Goal: Task Accomplishment & Management: Complete application form

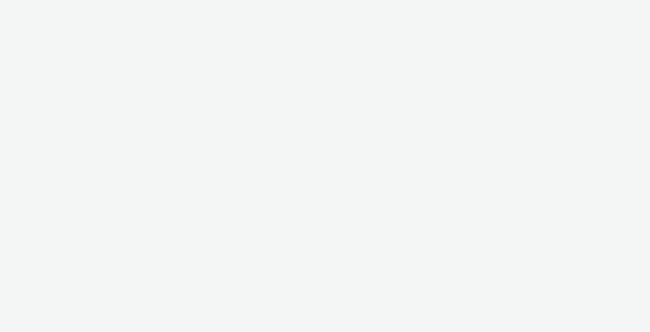
select select "9bcd8e0d-5764-4b89-88fe-b89ee02050ce"
select select "b9dae05b-e3f1-4ff2-954b-b373158465c4"
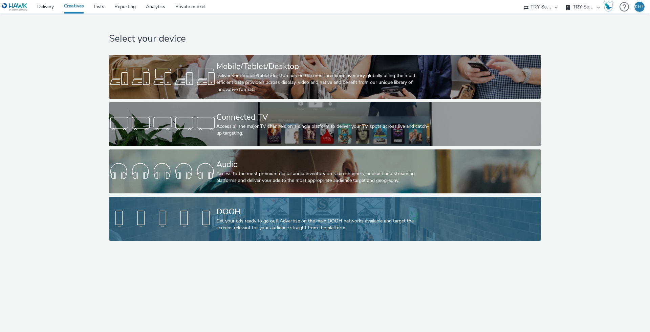
click at [278, 224] on div "Get your ads ready to go out! Advertise on the main DOOH networks available and…" at bounding box center [323, 225] width 215 height 14
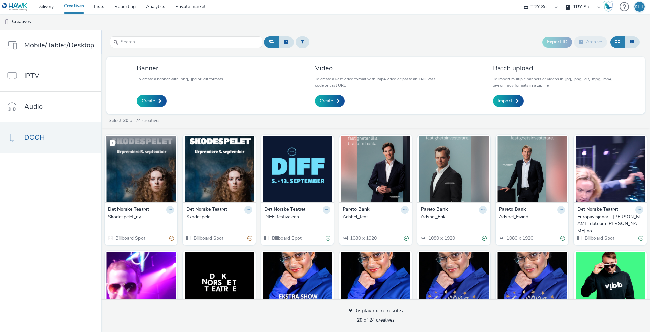
click at [129, 187] on img at bounding box center [140, 169] width 69 height 66
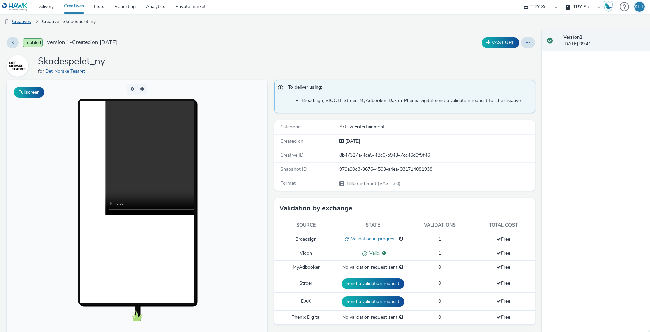
click at [11, 23] on link "Creatives" at bounding box center [17, 22] width 35 height 16
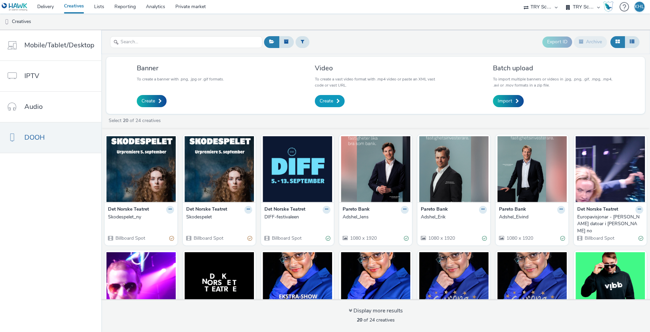
click at [327, 97] on link "Create" at bounding box center [330, 101] width 30 height 12
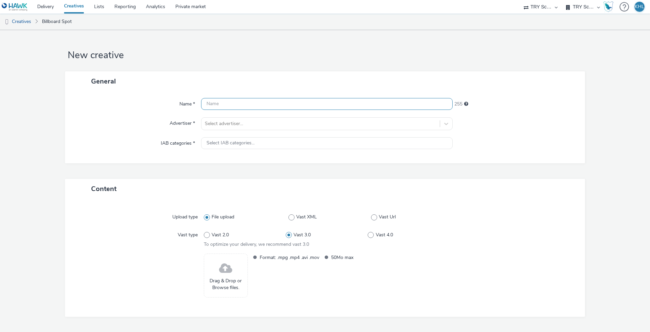
click at [339, 109] on input "text" at bounding box center [327, 104] width 252 height 12
type input "Skodespelet_3"
drag, startPoint x: 155, startPoint y: 172, endPoint x: 206, endPoint y: 128, distance: 67.9
click at [165, 162] on div "General Name * Skodespelet_3 242 Advertiser * Select advertiser... IAB categori…" at bounding box center [325, 125] width 520 height 108
click at [232, 114] on div "Name * Skodespelet_3 242 Advertiser * Select advertiser... IAB categories * Sel…" at bounding box center [325, 127] width 520 height 72
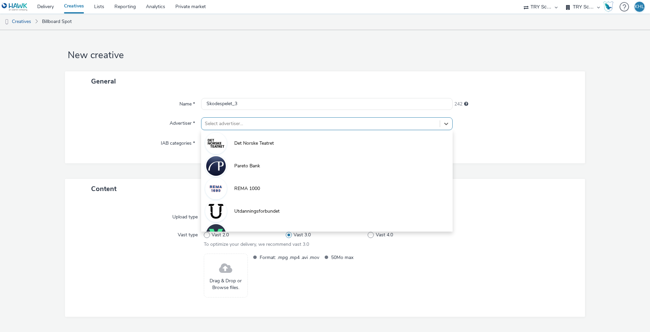
click at [228, 123] on div "Select advertiser..." at bounding box center [321, 124] width 232 height 7
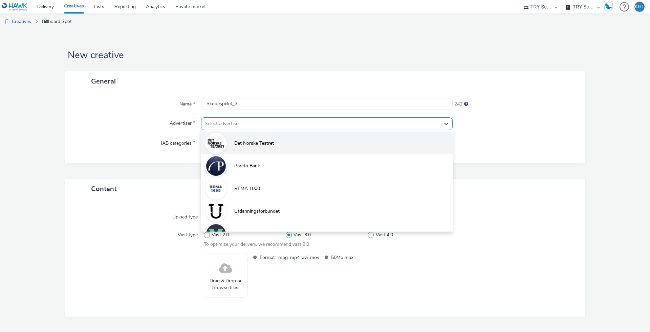
click at [232, 136] on li "Det Norske Teatret" at bounding box center [327, 143] width 252 height 23
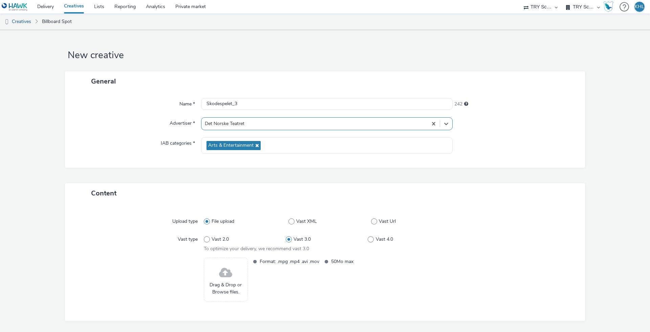
click at [204, 184] on div "Content" at bounding box center [325, 194] width 520 height 20
click at [227, 279] on span at bounding box center [225, 273] width 13 height 18
click at [455, 272] on div at bounding box center [511, 283] width 123 height 50
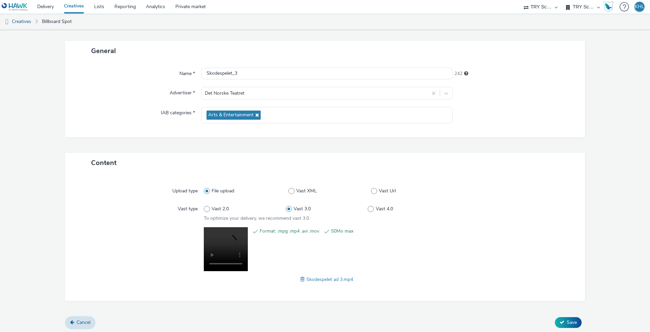
scroll to position [30, 0]
click at [573, 320] on span "Save" at bounding box center [572, 323] width 10 height 6
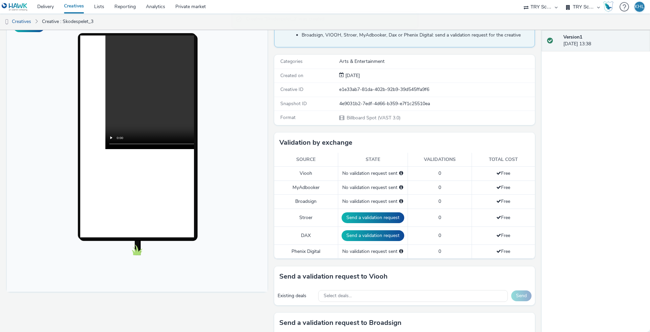
scroll to position [96, 0]
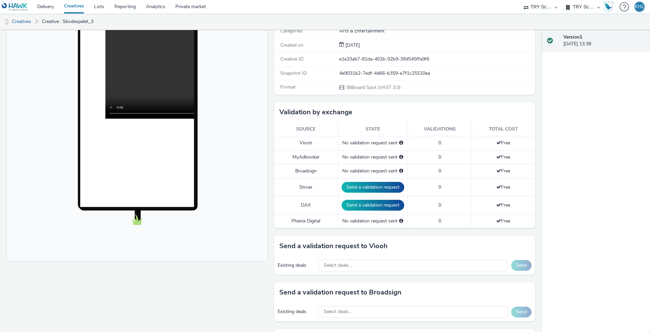
click at [362, 271] on div "Existing deals Select deals... Send" at bounding box center [404, 266] width 261 height 19
click at [363, 267] on div "Select deals..." at bounding box center [413, 266] width 190 height 12
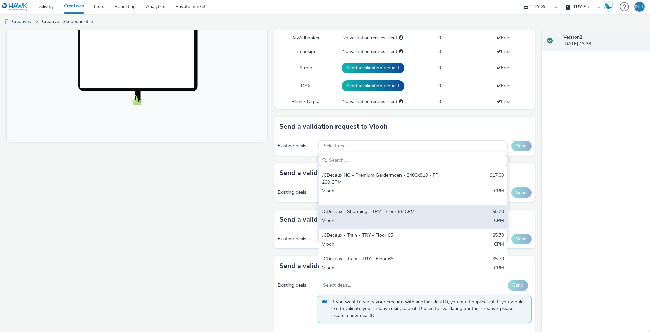
scroll to position [0, 0]
click at [384, 218] on div "Viooh" at bounding box center [382, 222] width 120 height 8
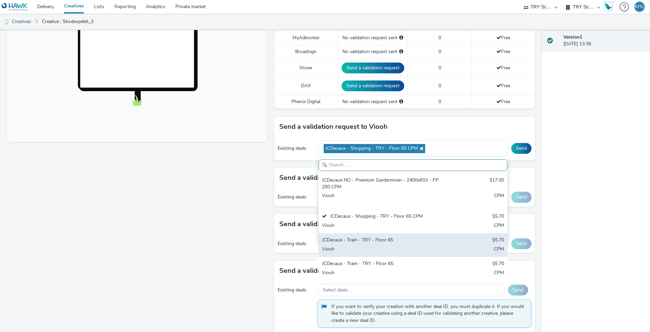
click at [375, 243] on div "JCDecaux - Train - TRY - Floor 65 $5.70 Viooh CPM" at bounding box center [413, 246] width 189 height 24
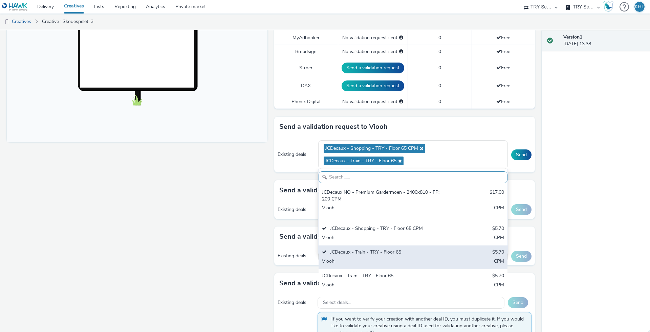
drag, startPoint x: 365, startPoint y: 275, endPoint x: 328, endPoint y: 261, distance: 39.4
click at [365, 275] on div "JCDecaux - Tram - TRY - Floor 65" at bounding box center [382, 277] width 120 height 8
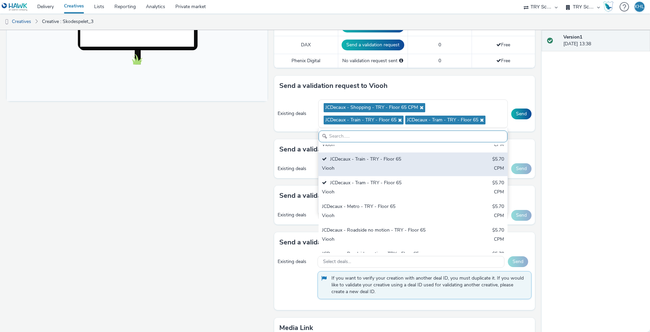
scroll to position [56, 0]
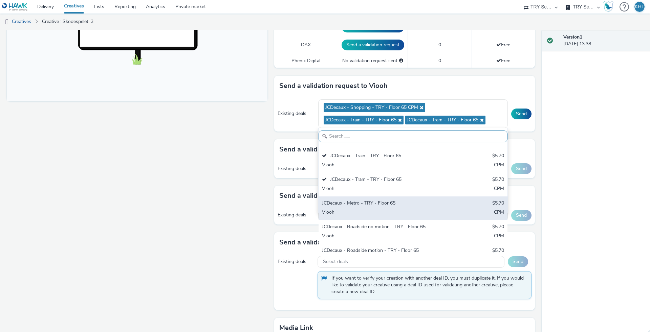
click at [378, 203] on div "JCDecaux - Metro - TRY - Floor 65" at bounding box center [382, 204] width 120 height 8
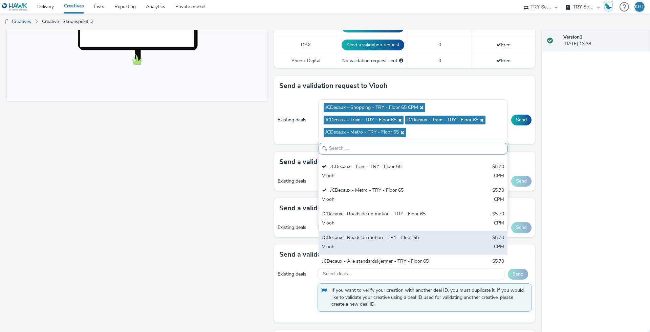
click at [387, 238] on div "JCDecaux - Roadside motion - TRY - Floor 65" at bounding box center [382, 239] width 120 height 8
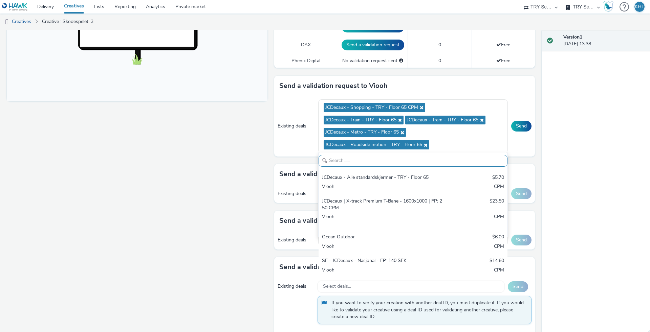
scroll to position [176, 0]
drag, startPoint x: 178, startPoint y: 236, endPoint x: 193, endPoint y: 233, distance: 14.9
click at [179, 236] on div "Fullscreen" at bounding box center [139, 134] width 264 height 620
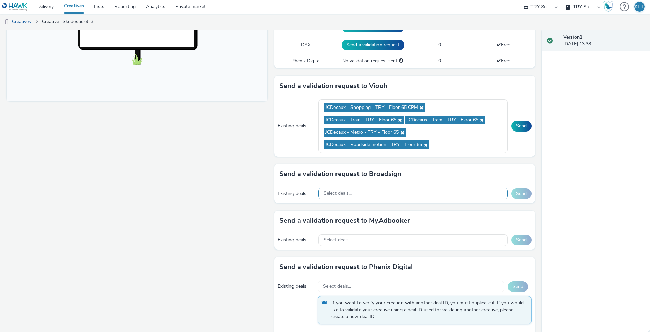
click at [387, 191] on div "Select deals..." at bounding box center [413, 194] width 190 height 12
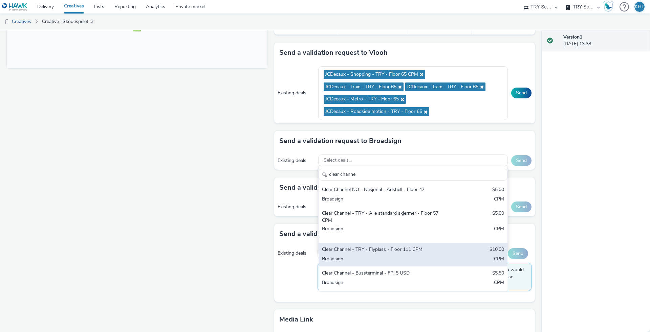
scroll to position [0, 0]
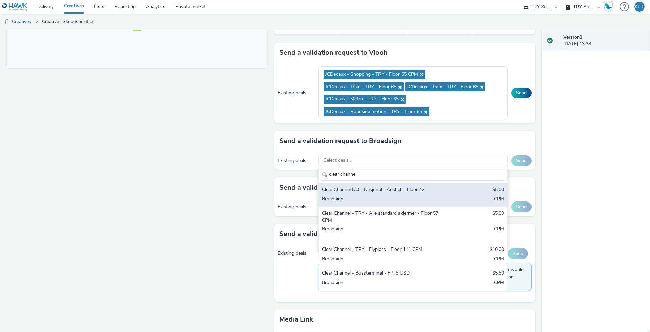
type input "clear channe"
click at [402, 197] on div "Broadsign" at bounding box center [382, 200] width 120 height 8
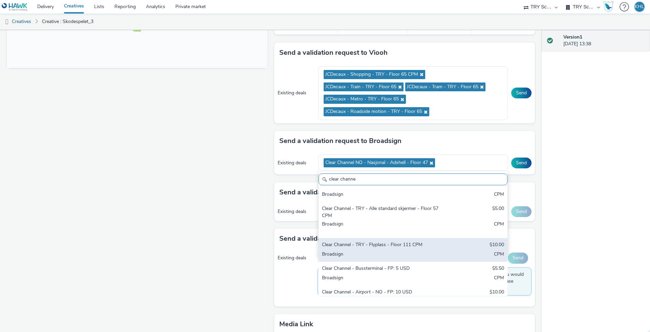
scroll to position [9, 0]
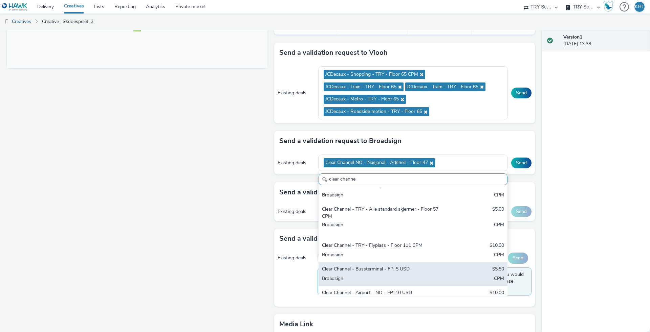
click at [382, 270] on div "Clear Channel - Bussterminal - FP: 5 USD" at bounding box center [382, 270] width 120 height 8
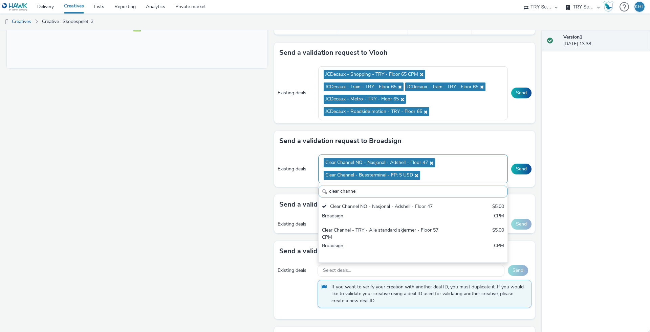
drag, startPoint x: 209, startPoint y: 233, endPoint x: 485, endPoint y: 163, distance: 285.0
click at [217, 230] on div "Fullscreen" at bounding box center [139, 109] width 264 height 638
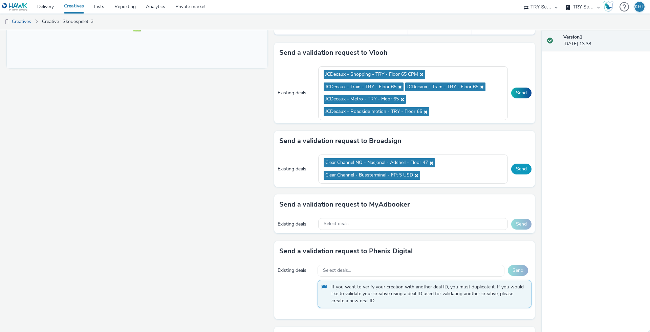
click at [525, 166] on button "Send" at bounding box center [521, 169] width 20 height 11
click at [523, 93] on button "Send" at bounding box center [521, 93] width 20 height 11
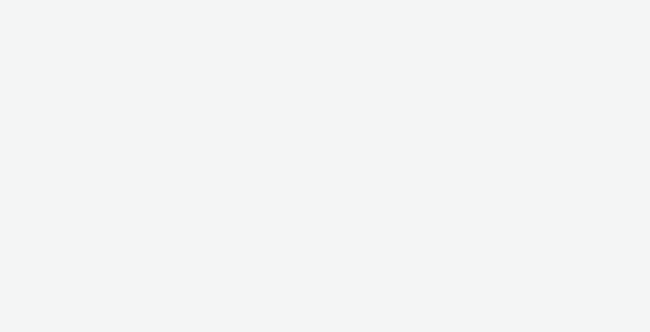
select select "9bcd8e0d-5764-4b89-88fe-b89ee02050ce"
select select "b9dae05b-e3f1-4ff2-954b-b373158465c4"
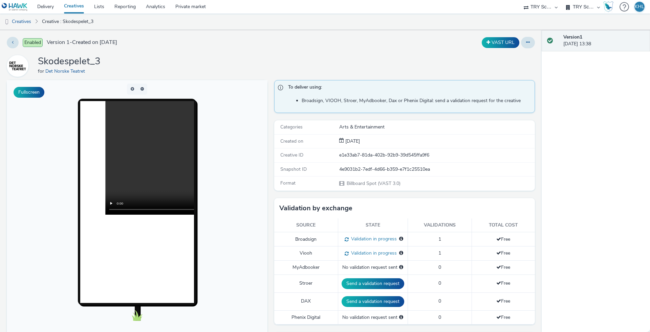
click at [66, 2] on link "Creatives" at bounding box center [74, 7] width 30 height 14
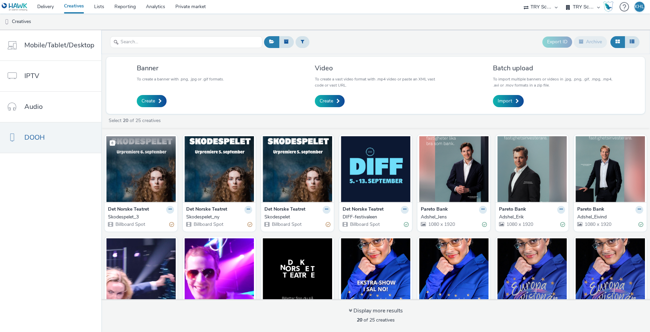
click at [141, 175] on img at bounding box center [140, 169] width 69 height 66
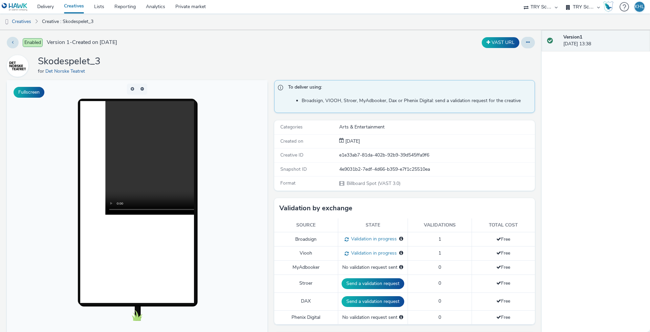
click at [79, 7] on link "Creatives" at bounding box center [74, 7] width 30 height 14
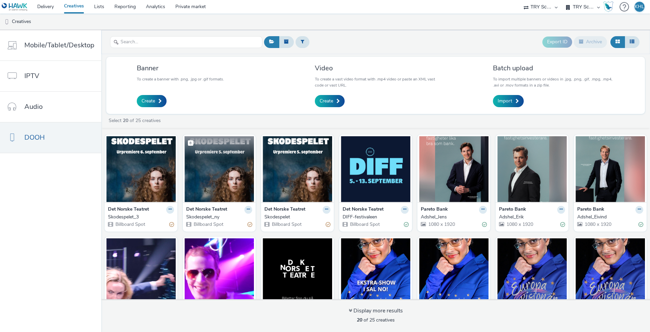
click at [230, 187] on img at bounding box center [219, 169] width 69 height 66
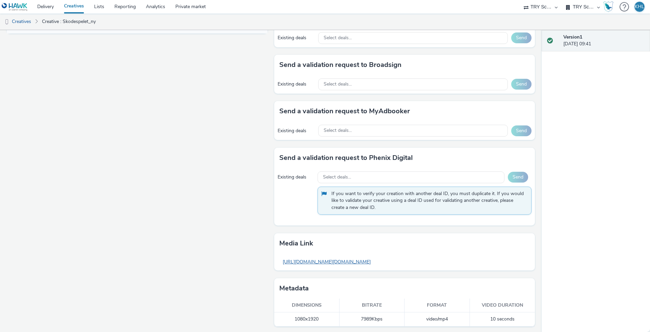
scroll to position [324, 0]
click at [374, 263] on link "https://tabmo-cdn.s3.eu-west-1.amazonaws.com/hawk.tabmo.io/organizations/b9dae0…" at bounding box center [326, 262] width 95 height 13
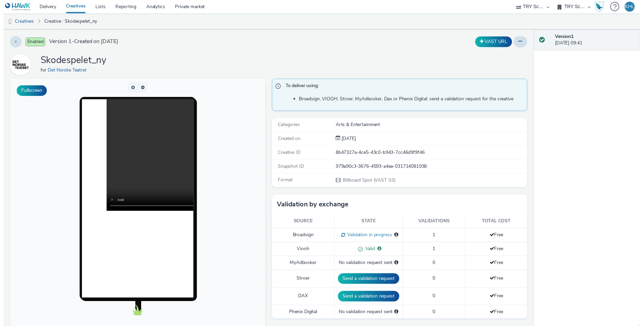
scroll to position [0, 0]
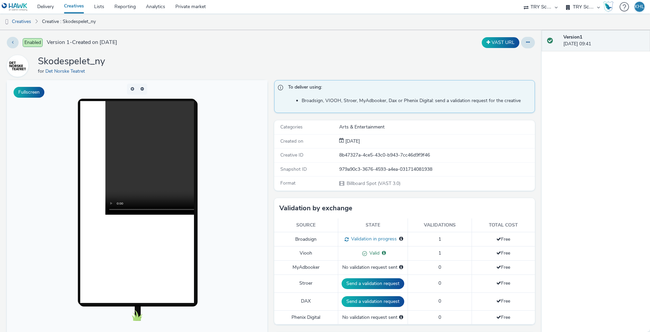
click at [78, 6] on link "Creatives" at bounding box center [74, 7] width 30 height 14
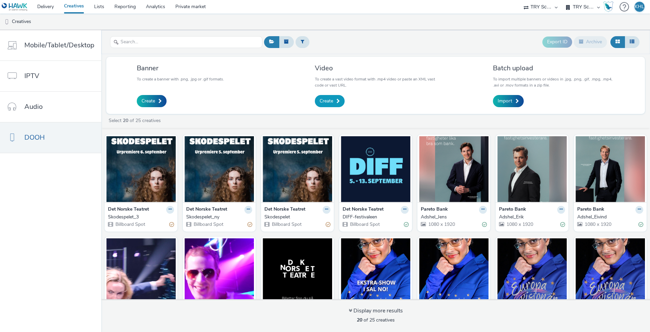
click at [325, 102] on span "Create" at bounding box center [327, 101] width 14 height 7
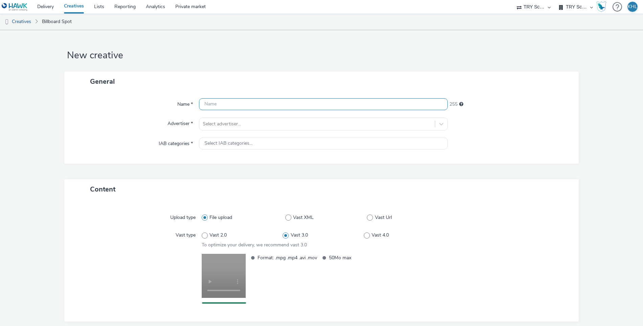
click at [244, 102] on input "text" at bounding box center [323, 104] width 249 height 12
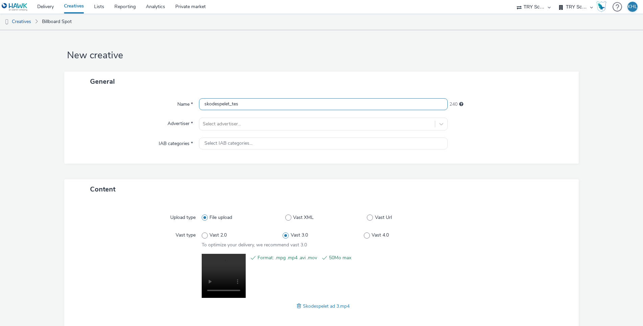
type input "skodespelet_test"
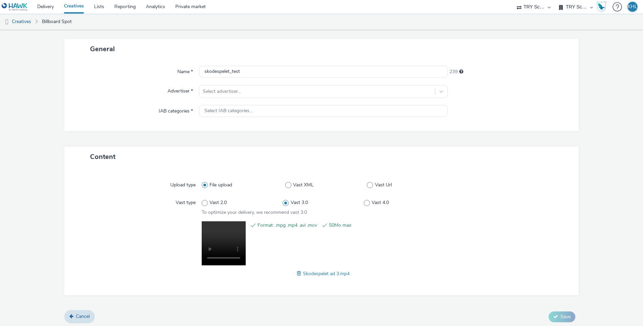
click at [396, 82] on div "Name * skodespelet_test 239 Advertiser * Select advertiser... IAB categories * …" at bounding box center [321, 95] width 515 height 72
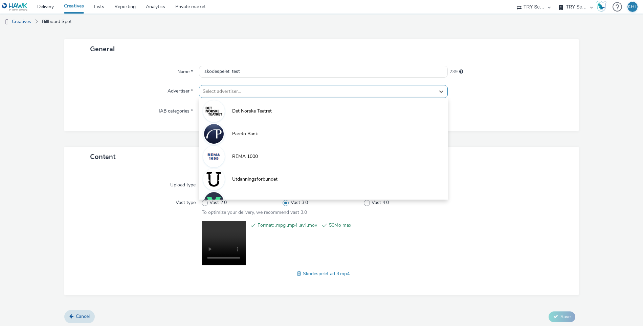
click at [396, 87] on div at bounding box center [317, 91] width 229 height 8
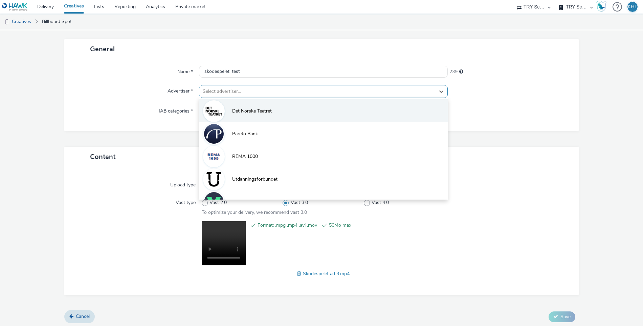
click at [288, 111] on li "Det Norske Teatret" at bounding box center [323, 110] width 249 height 23
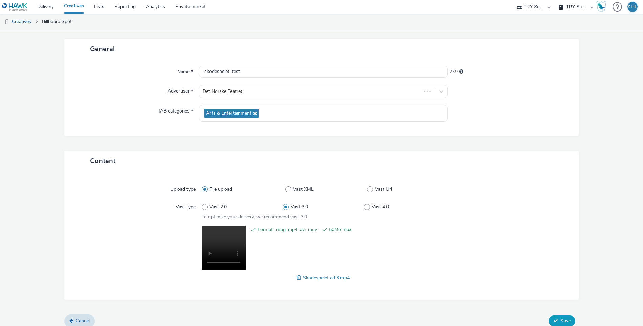
click at [562, 319] on span "Save" at bounding box center [566, 320] width 10 height 6
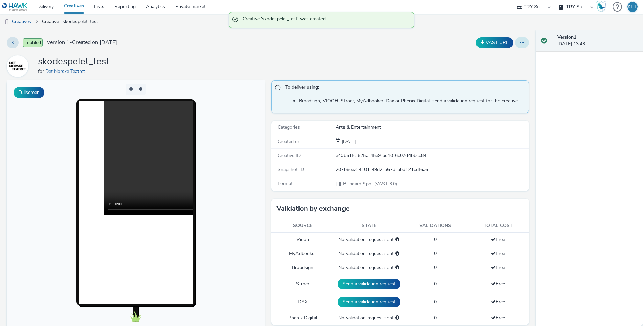
click at [521, 41] on icon at bounding box center [522, 42] width 4 height 5
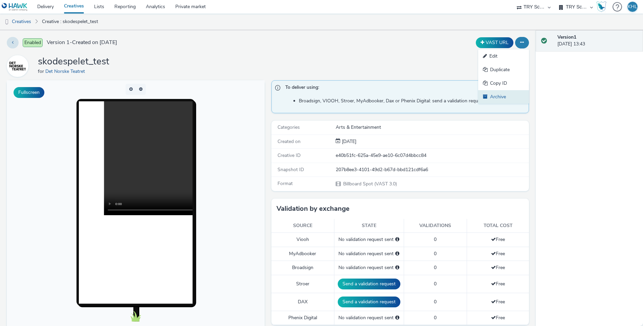
click at [500, 99] on link "Archive" at bounding box center [503, 97] width 51 height 14
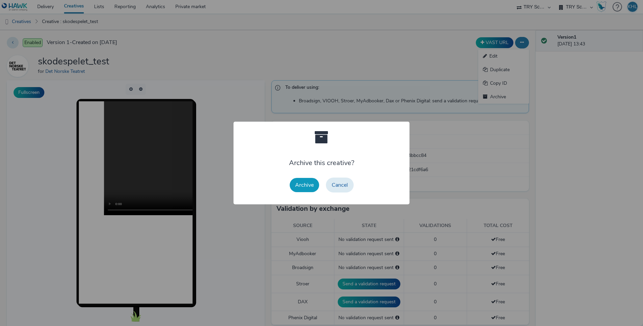
click at [312, 186] on button "Archive" at bounding box center [304, 185] width 29 height 14
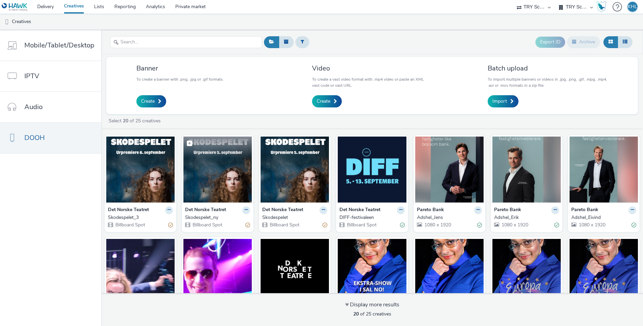
click at [211, 190] on img at bounding box center [218, 169] width 68 height 66
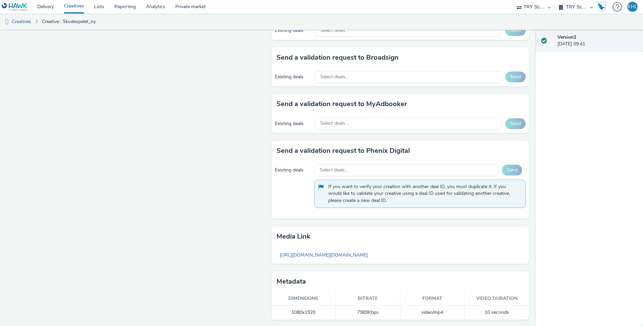
scroll to position [331, 0]
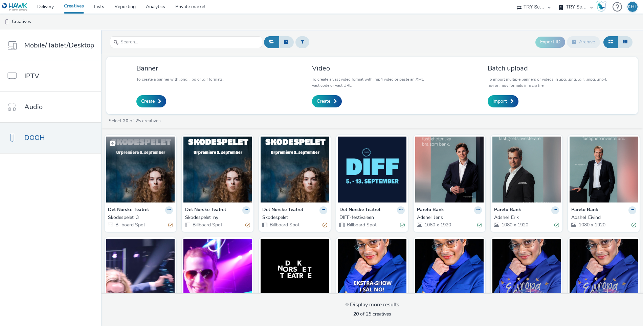
click at [150, 199] on img at bounding box center [140, 169] width 68 height 66
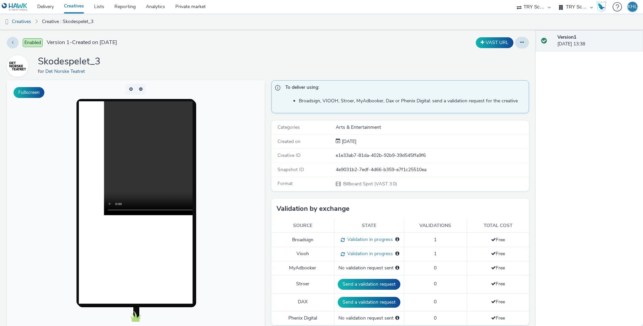
click at [236, 46] on div "Enabled Version 1 - Created on 27 August 2025" at bounding box center [164, 43] width 314 height 12
click at [69, 7] on link "Creatives" at bounding box center [74, 7] width 30 height 14
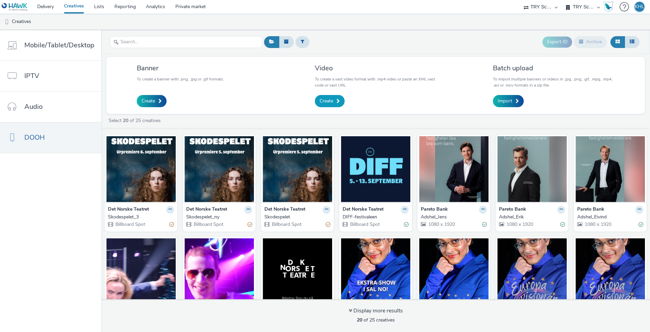
click at [330, 100] on span "Create" at bounding box center [327, 101] width 14 height 7
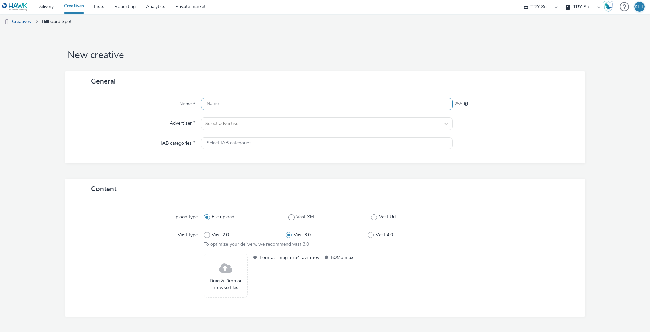
click at [256, 100] on input "text" at bounding box center [327, 104] width 252 height 12
type input "DNT_TEST"
click at [244, 122] on div at bounding box center [321, 124] width 232 height 8
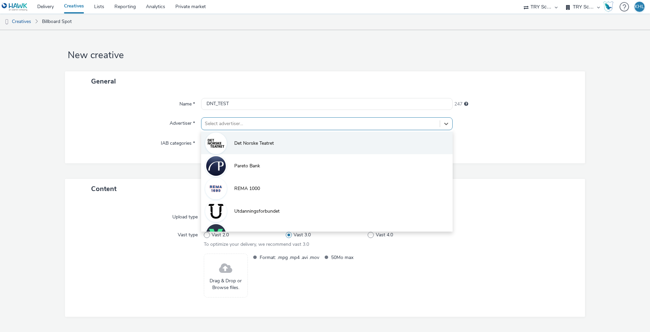
click at [242, 137] on li "Det Norske Teatret" at bounding box center [327, 143] width 252 height 23
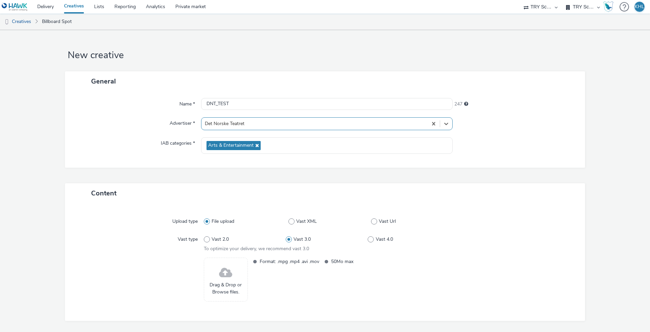
click at [238, 286] on span "Drag & Drop or Browse files." at bounding box center [226, 289] width 37 height 14
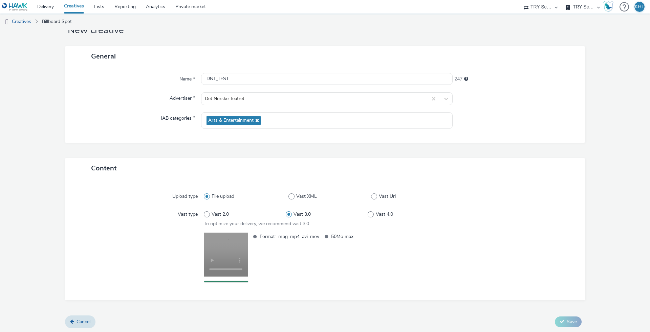
scroll to position [25, 0]
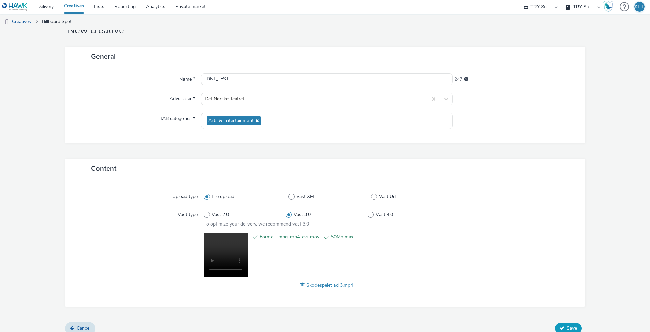
click at [572, 325] on span "Save" at bounding box center [572, 328] width 10 height 6
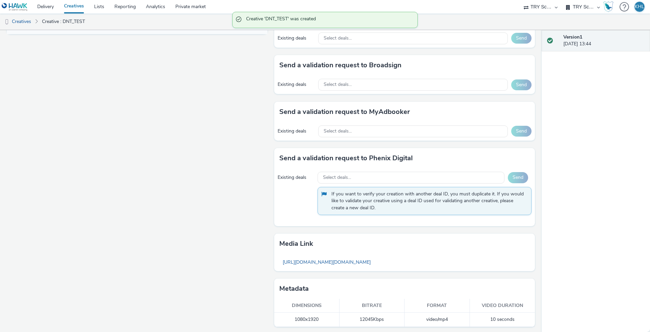
scroll to position [323, 0]
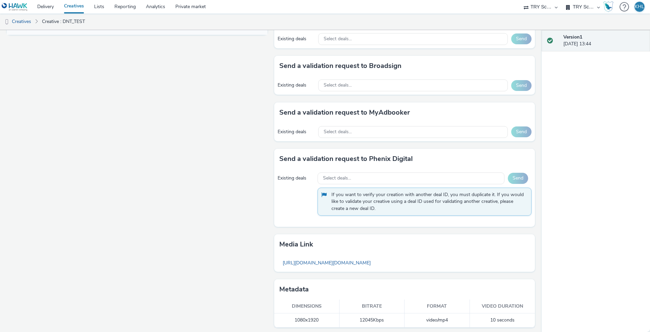
click at [60, 5] on link "Creatives" at bounding box center [74, 7] width 30 height 14
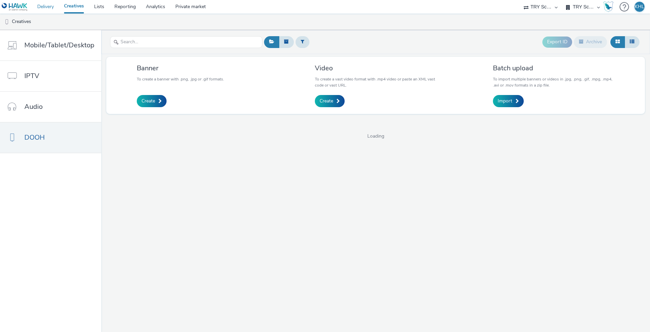
click at [41, 8] on link "Delivery" at bounding box center [45, 7] width 27 height 14
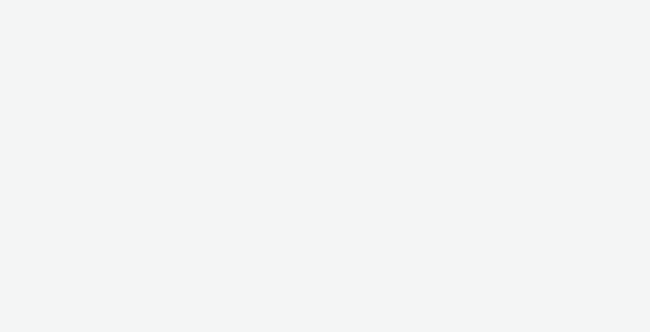
select select "9bcd8e0d-5764-4b89-88fe-b89ee02050ce"
select select "b9dae05b-e3f1-4ff2-954b-b373158465c4"
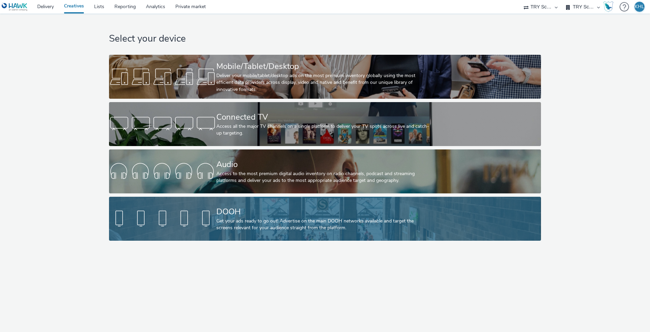
click at [163, 233] on link "DOOH Get your ads ready to go out! Advertise on the main DOOH networks availabl…" at bounding box center [325, 219] width 432 height 44
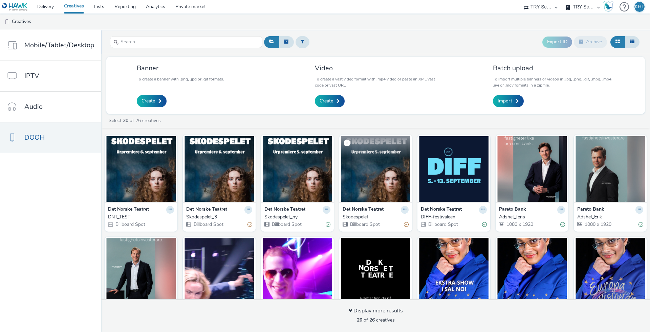
click at [364, 170] on img at bounding box center [375, 169] width 69 height 66
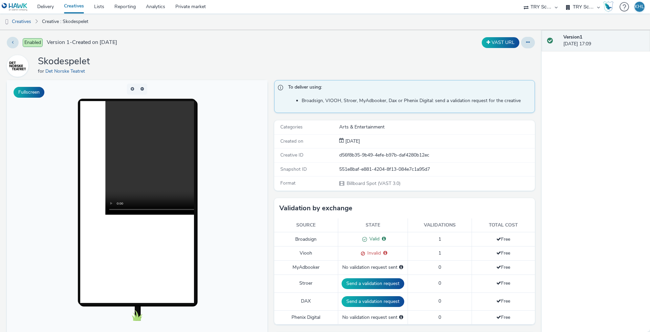
click at [77, 7] on link "Creatives" at bounding box center [74, 7] width 30 height 14
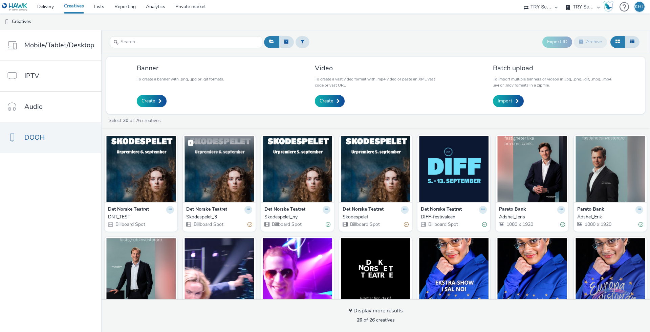
click at [207, 176] on img at bounding box center [219, 169] width 69 height 66
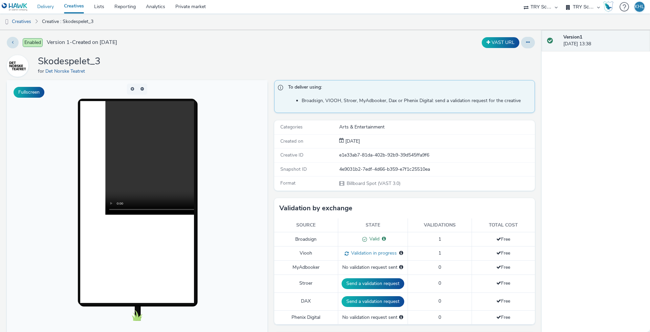
click at [52, 7] on link "Delivery" at bounding box center [45, 7] width 27 height 14
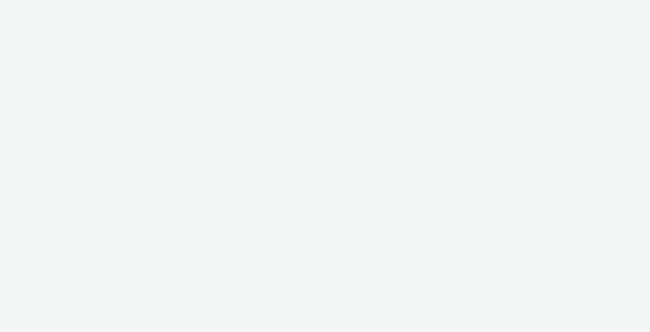
select select "9bcd8e0d-5764-4b89-88fe-b89ee02050ce"
select select "b9dae05b-e3f1-4ff2-954b-b373158465c4"
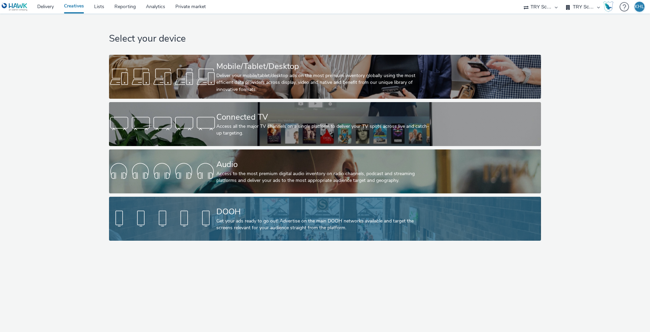
click at [232, 233] on div "DOOH Get your ads ready to go out! Advertise on the main DOOH networks availabl…" at bounding box center [323, 219] width 215 height 44
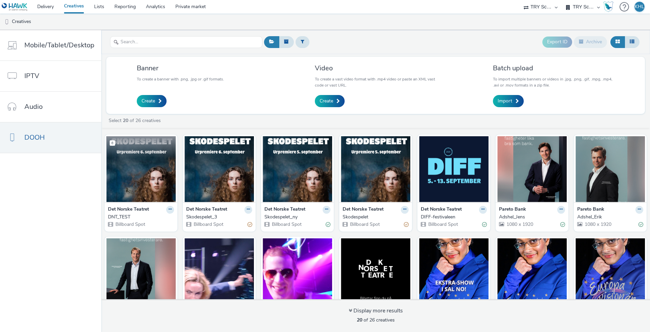
click at [146, 193] on img at bounding box center [140, 169] width 69 height 66
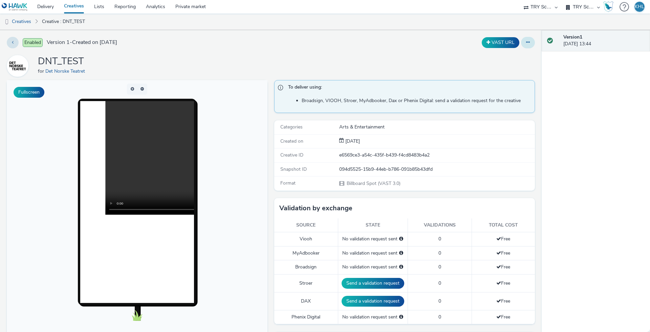
click at [524, 42] on button at bounding box center [528, 43] width 14 height 12
click at [508, 100] on link "Archive" at bounding box center [509, 97] width 51 height 14
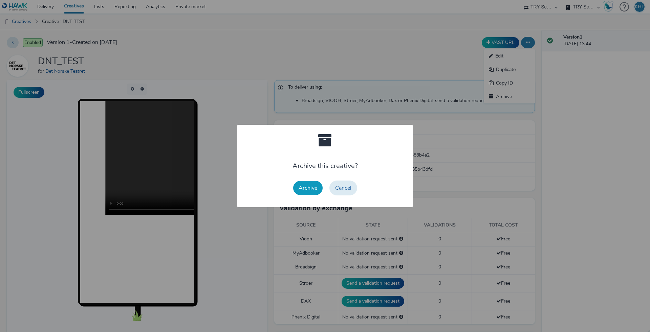
click at [306, 187] on button "Archive" at bounding box center [307, 188] width 29 height 14
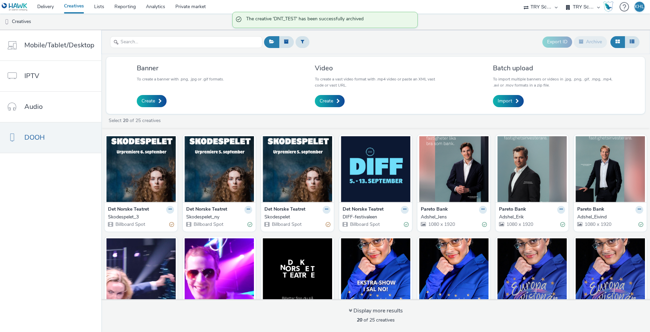
click at [78, 7] on link "Creatives" at bounding box center [74, 7] width 30 height 14
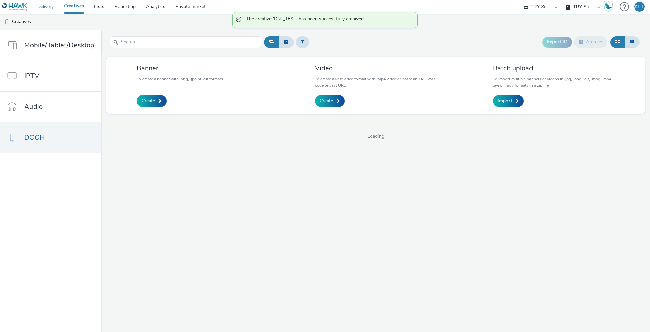
click at [49, 8] on link "Delivery" at bounding box center [45, 7] width 27 height 14
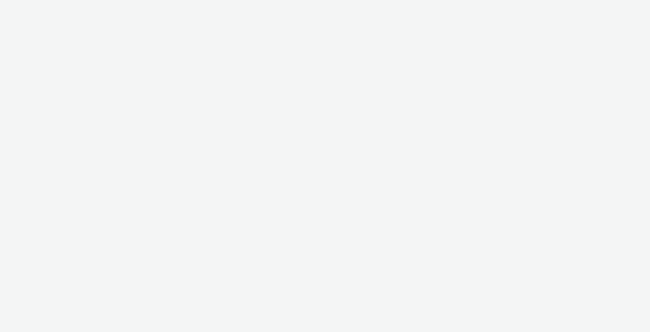
select select "9bcd8e0d-5764-4b89-88fe-b89ee02050ce"
select select "b9dae05b-e3f1-4ff2-954b-b373158465c4"
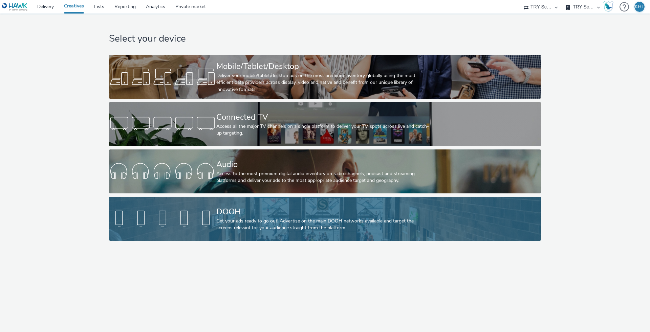
click at [221, 229] on div "Get your ads ready to go out! Advertise on the main DOOH networks available and…" at bounding box center [323, 225] width 215 height 14
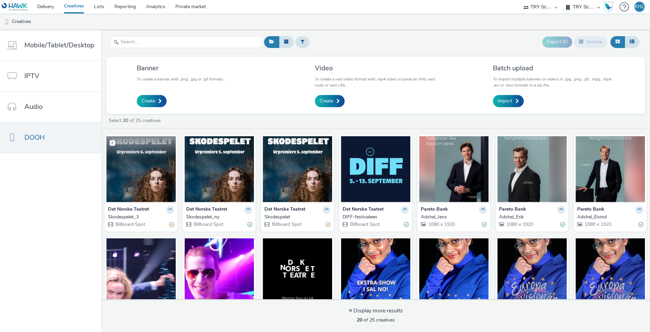
click at [145, 173] on img at bounding box center [140, 169] width 69 height 66
